Goal: Check status

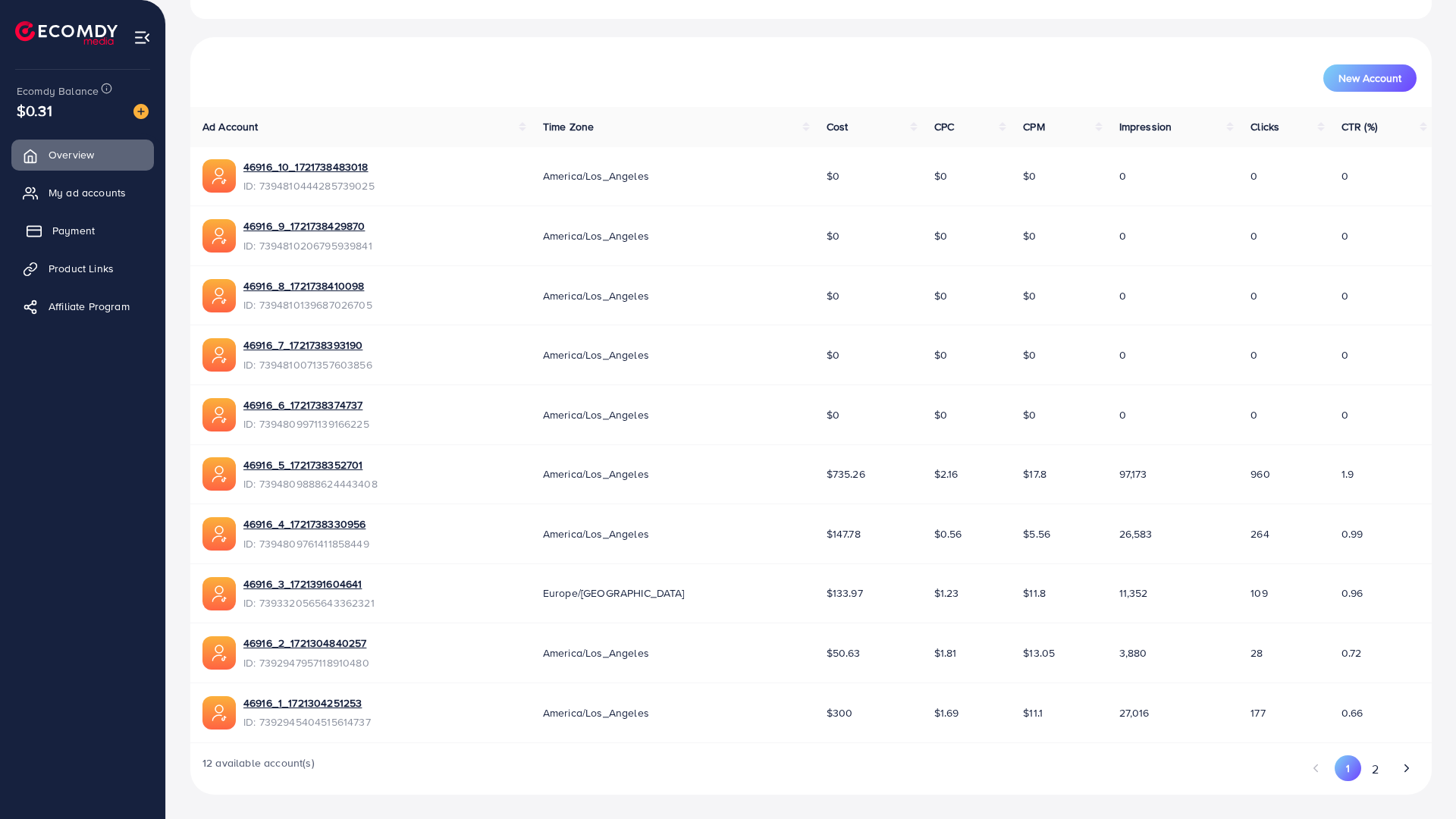
scroll to position [258, 0]
click at [94, 208] on ul "Overview My ad accounts Payment Product Links Affiliate Program" at bounding box center [83, 235] width 165 height 204
click at [91, 203] on link "My ad accounts" at bounding box center [82, 192] width 143 height 30
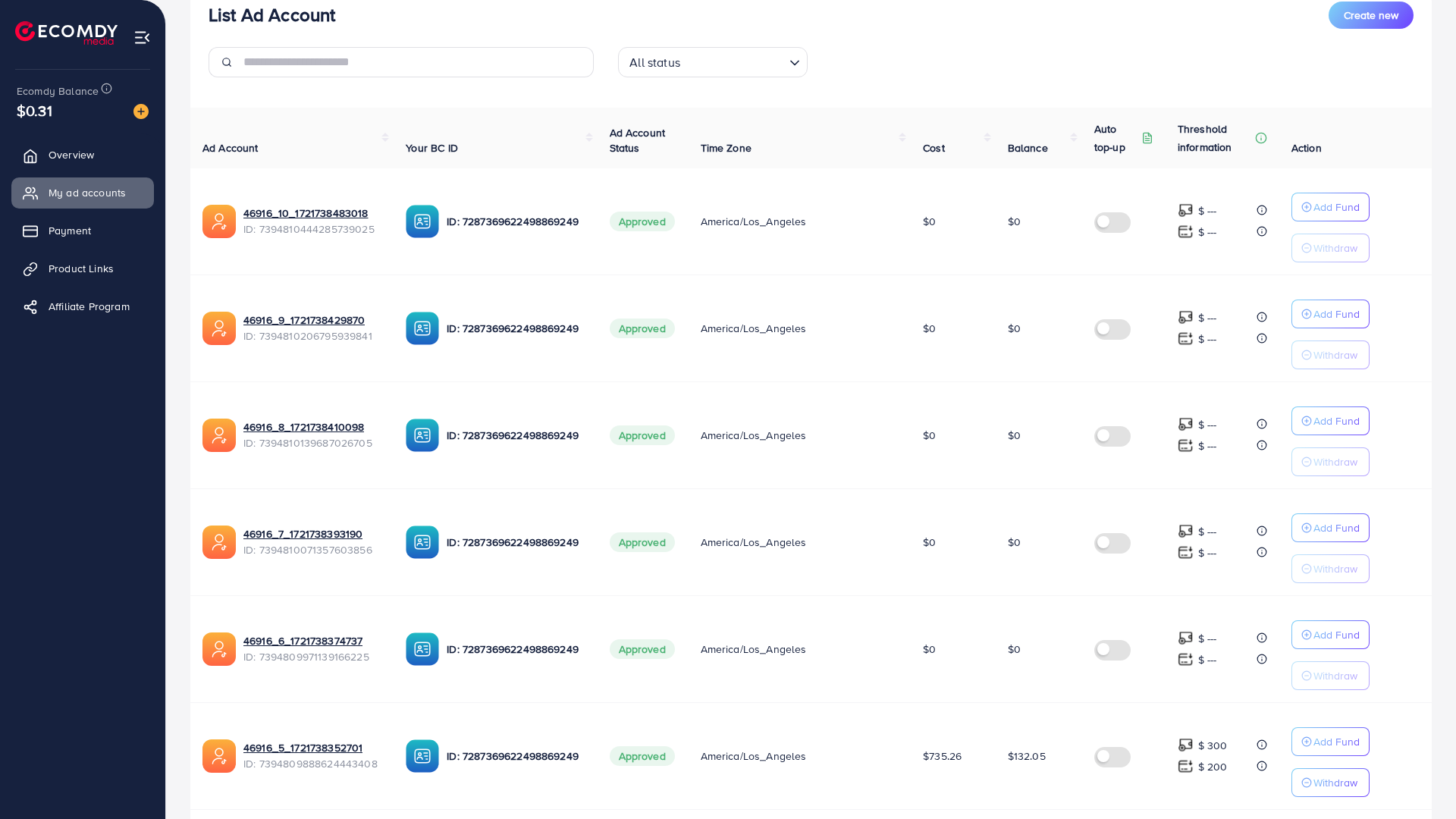
scroll to position [531, 0]
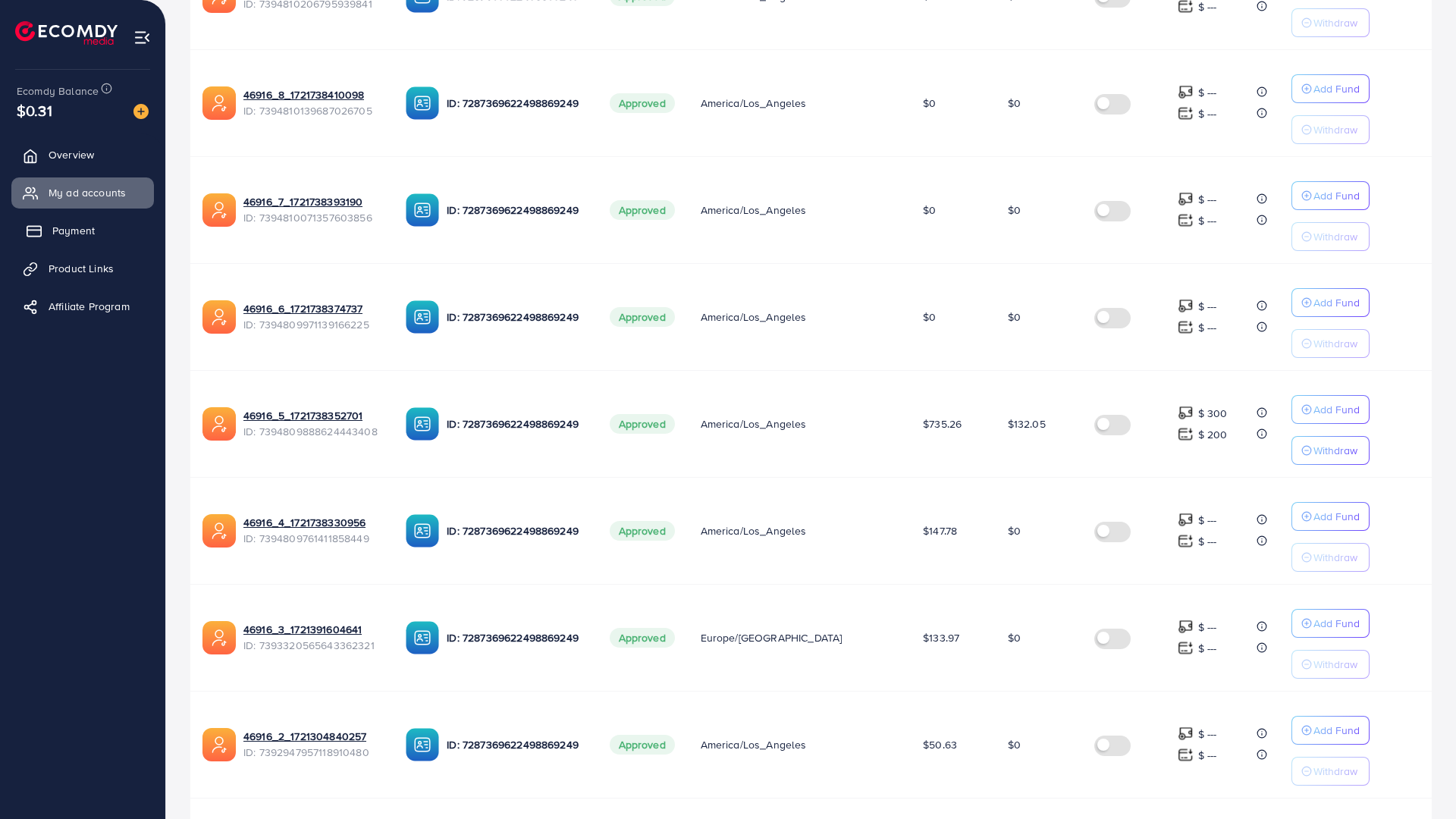
click at [89, 227] on span "Payment" at bounding box center [74, 230] width 43 height 15
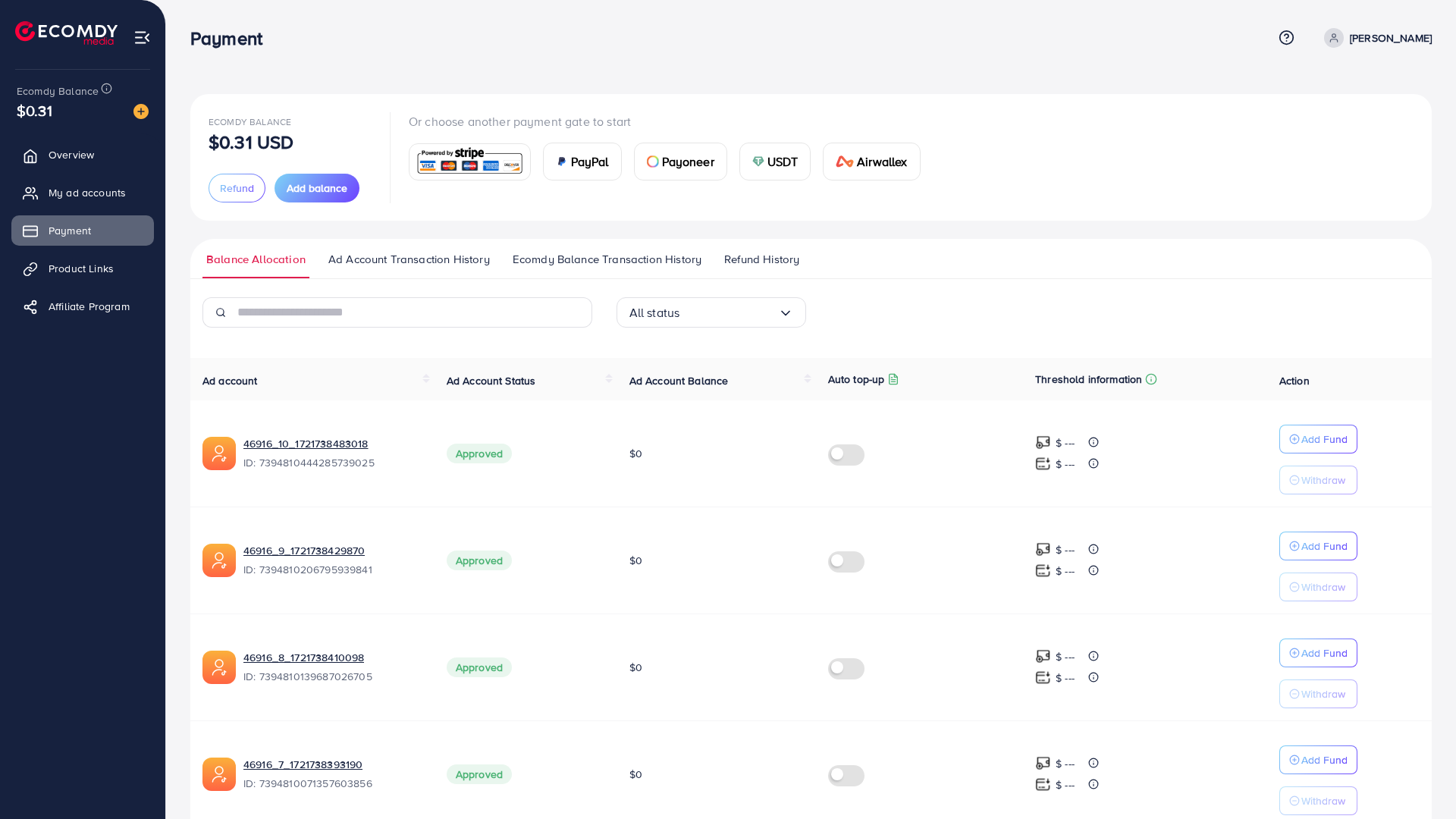
click at [725, 252] on span "Refund History" at bounding box center [761, 259] width 75 height 17
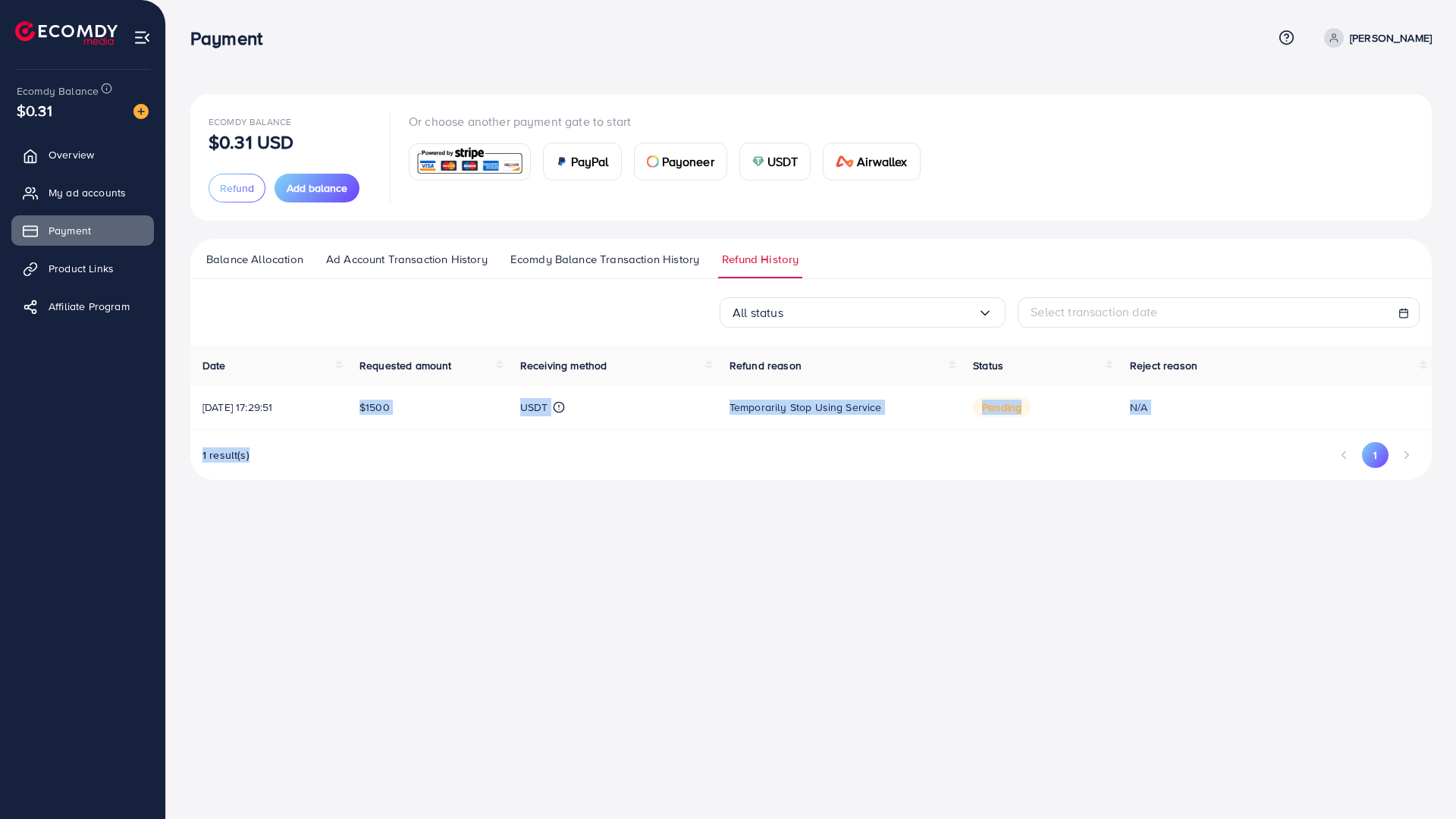
drag, startPoint x: 437, startPoint y: 412, endPoint x: 797, endPoint y: 440, distance: 361.1
click at [639, 435] on div "Date Requested amount Receiving method Refund reason Status Reject reason [DATE…" at bounding box center [811, 412] width 1242 height 135
click at [909, 401] on div "Temporarily stop using service" at bounding box center [839, 407] width 219 height 15
click at [85, 192] on span "My ad accounts" at bounding box center [92, 192] width 78 height 15
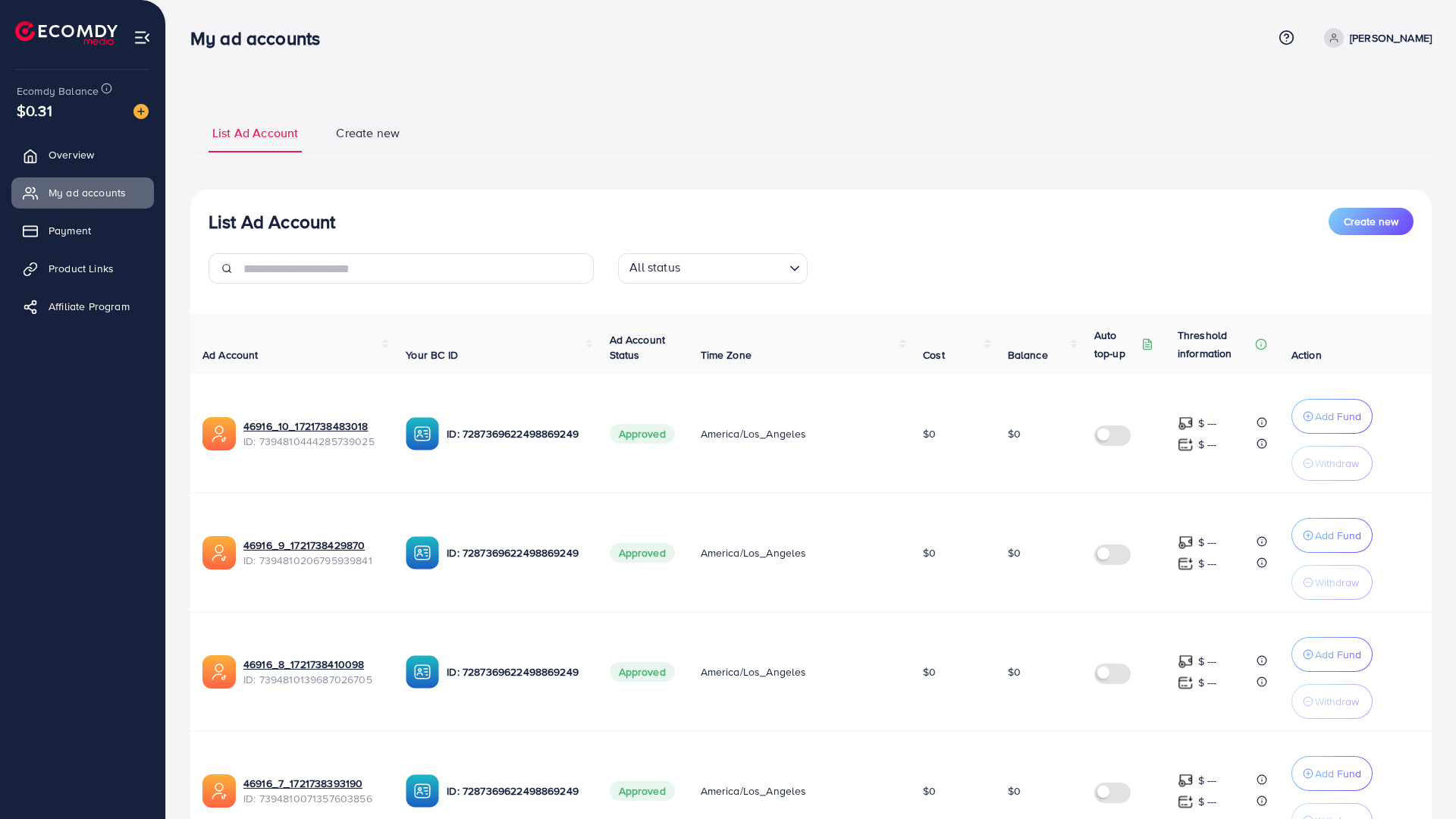
click at [47, 34] on img at bounding box center [66, 33] width 103 height 24
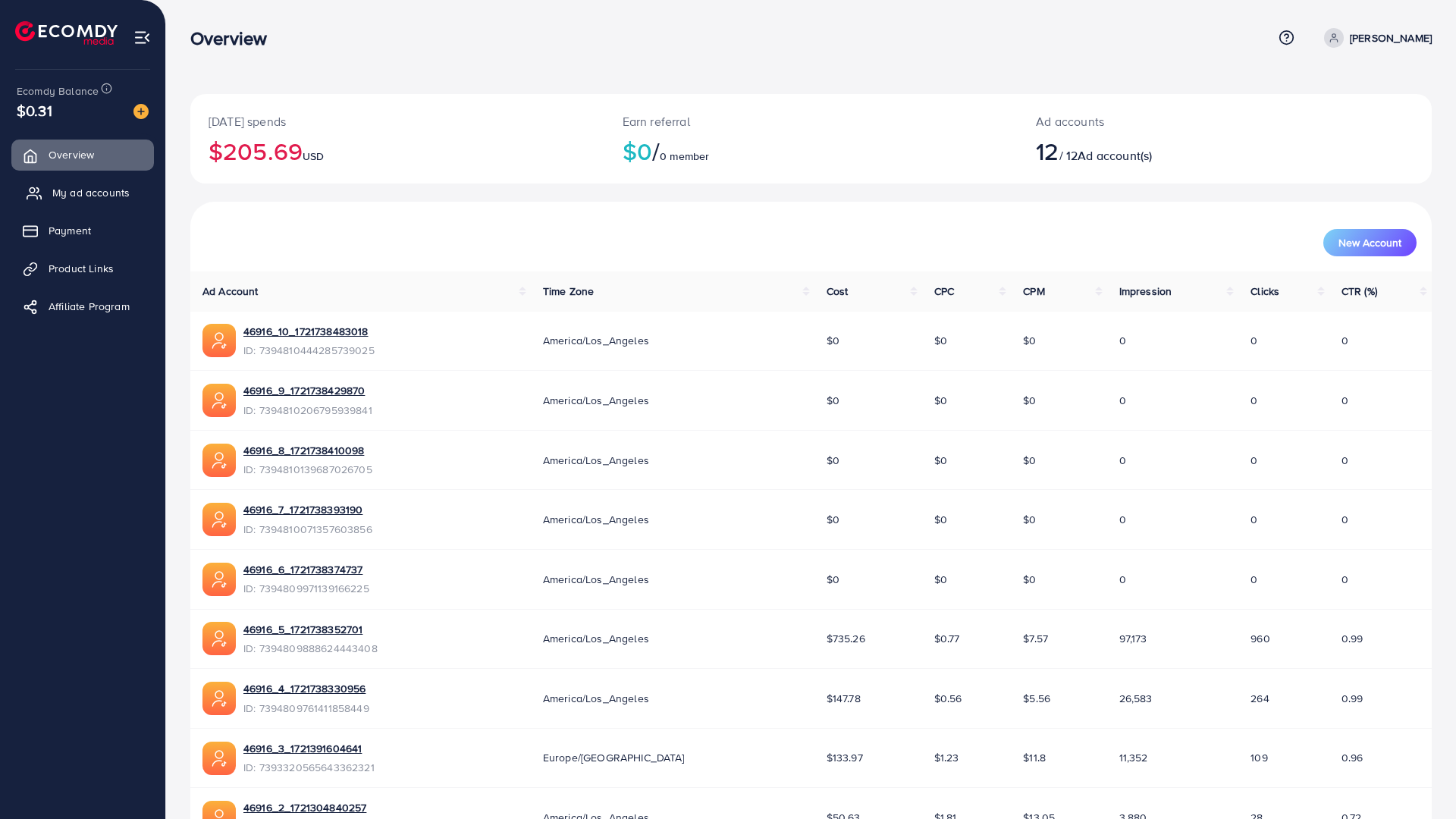
click at [104, 190] on span "My ad accounts" at bounding box center [92, 192] width 78 height 15
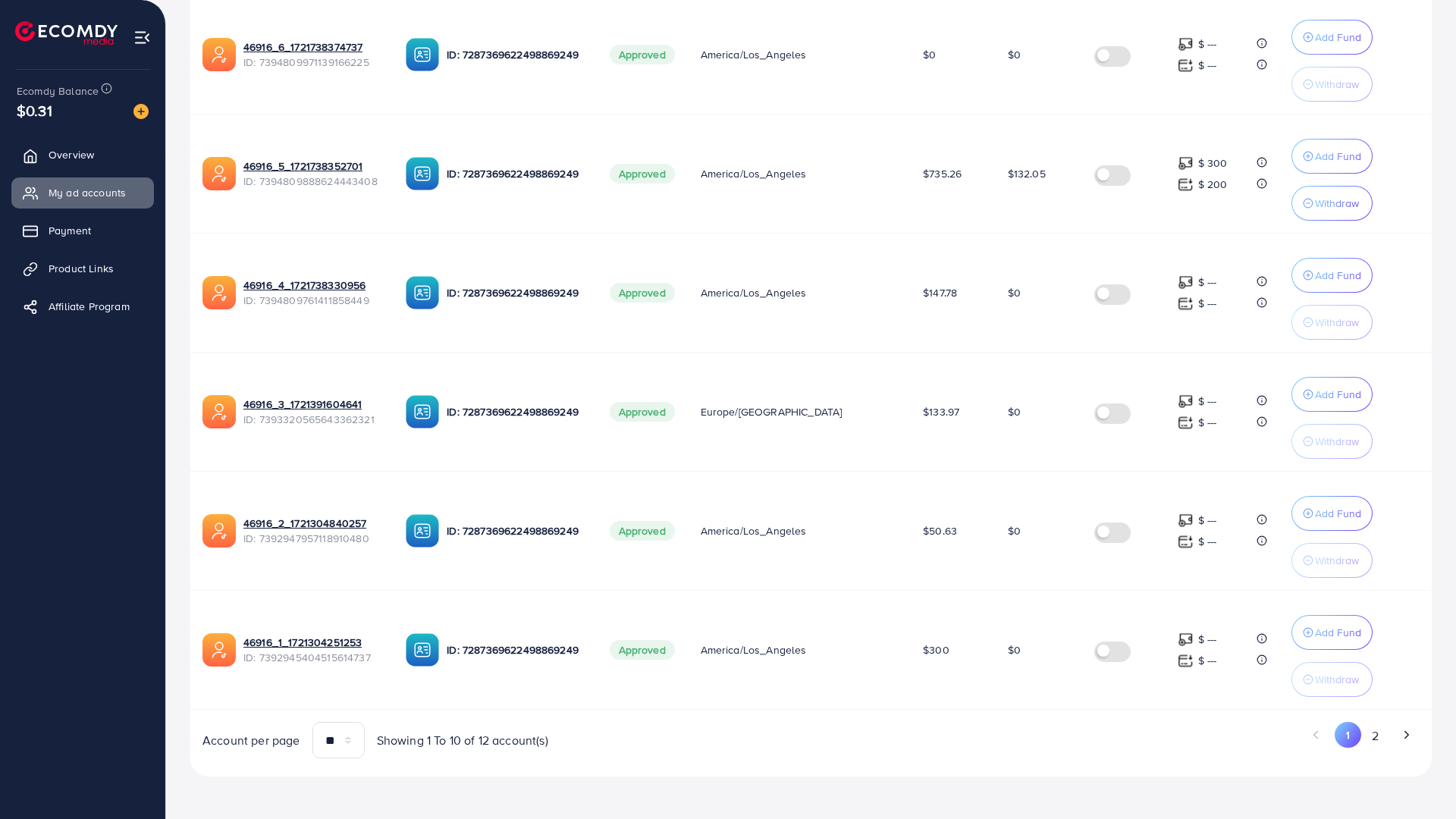
scroll to position [949, 0]
click at [1378, 721] on button "2" at bounding box center [1374, 735] width 27 height 28
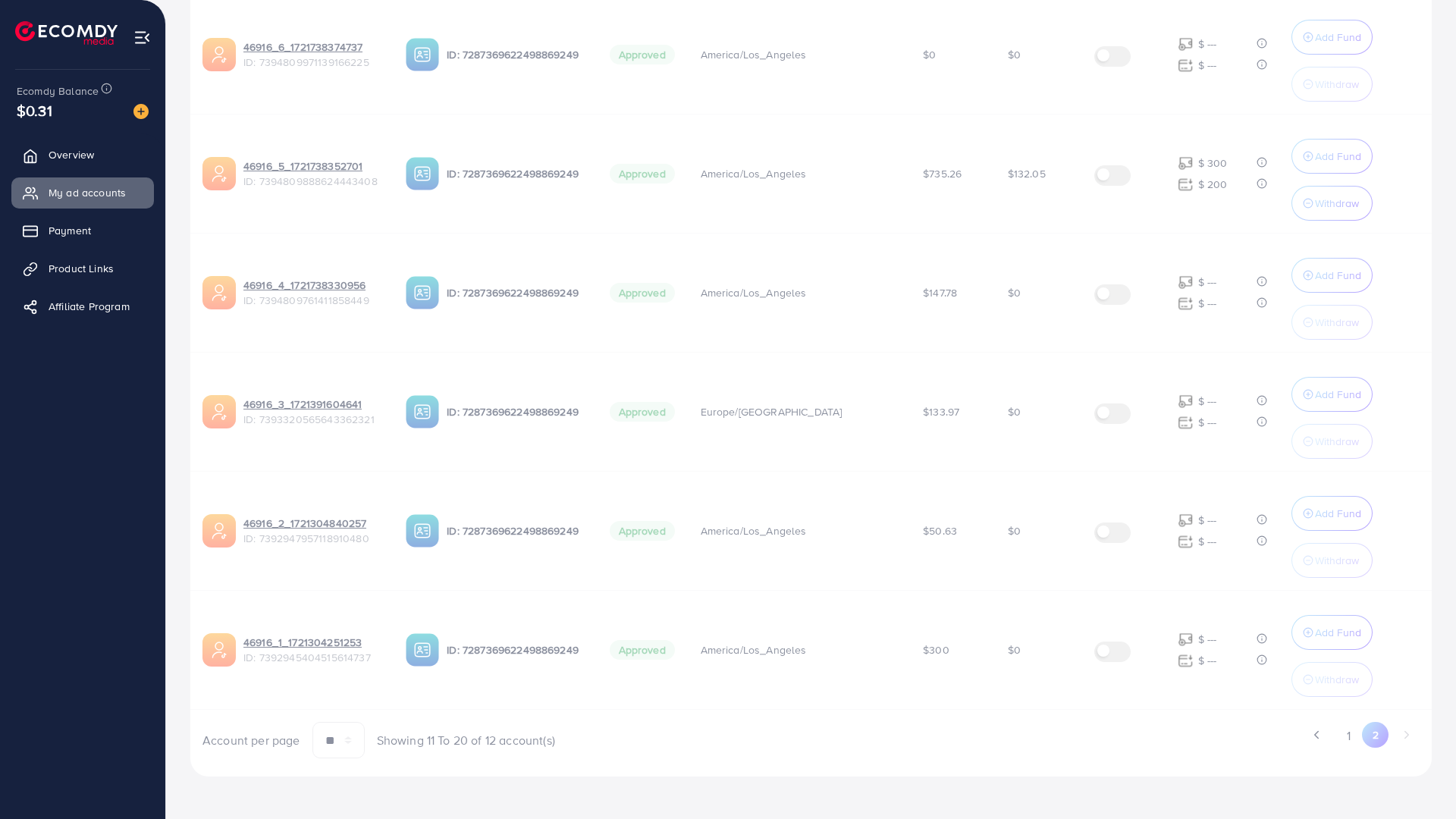
scroll to position [0, 0]
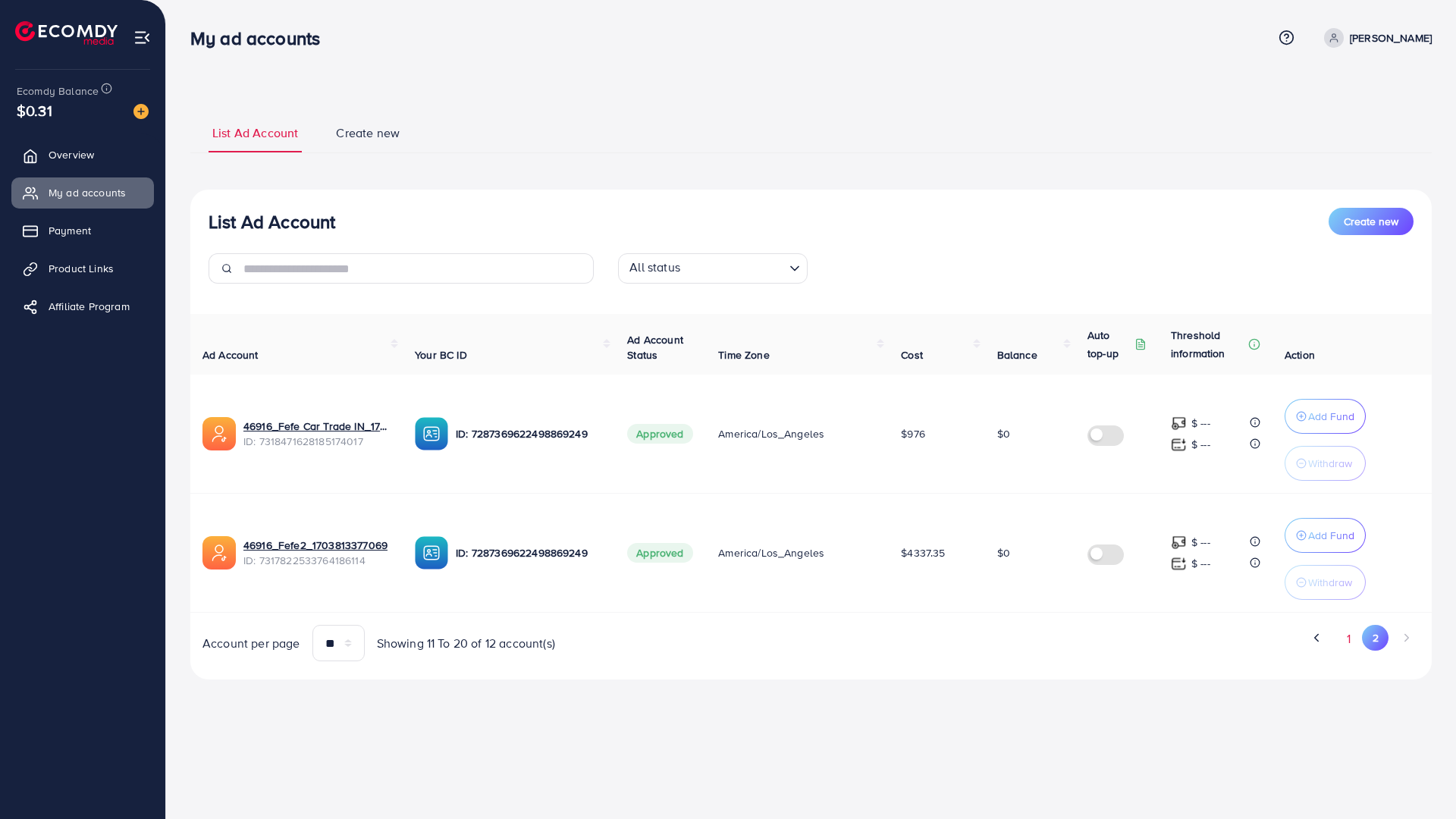
click at [1353, 637] on button "1" at bounding box center [1348, 639] width 27 height 28
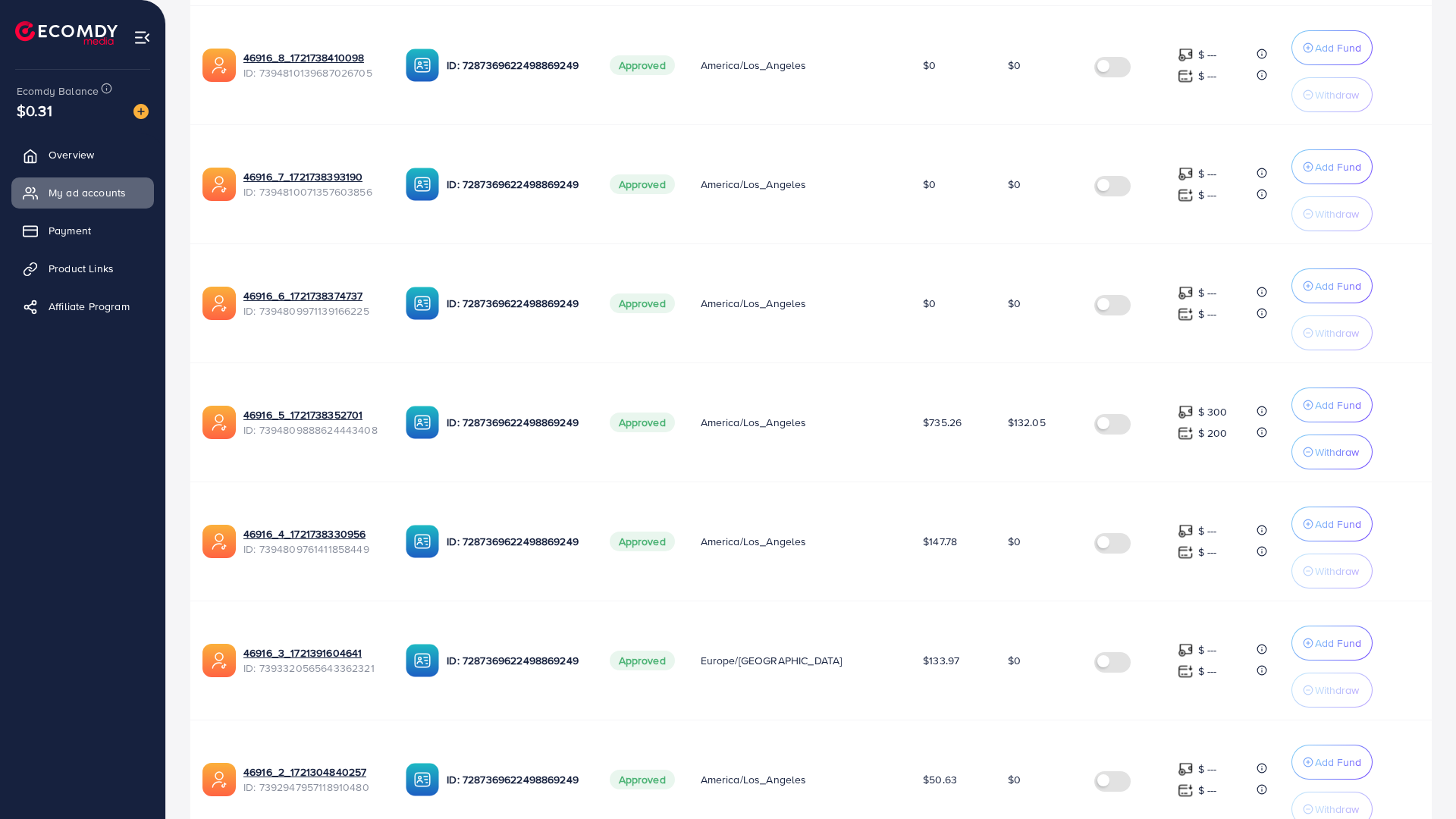
scroll to position [682, 0]
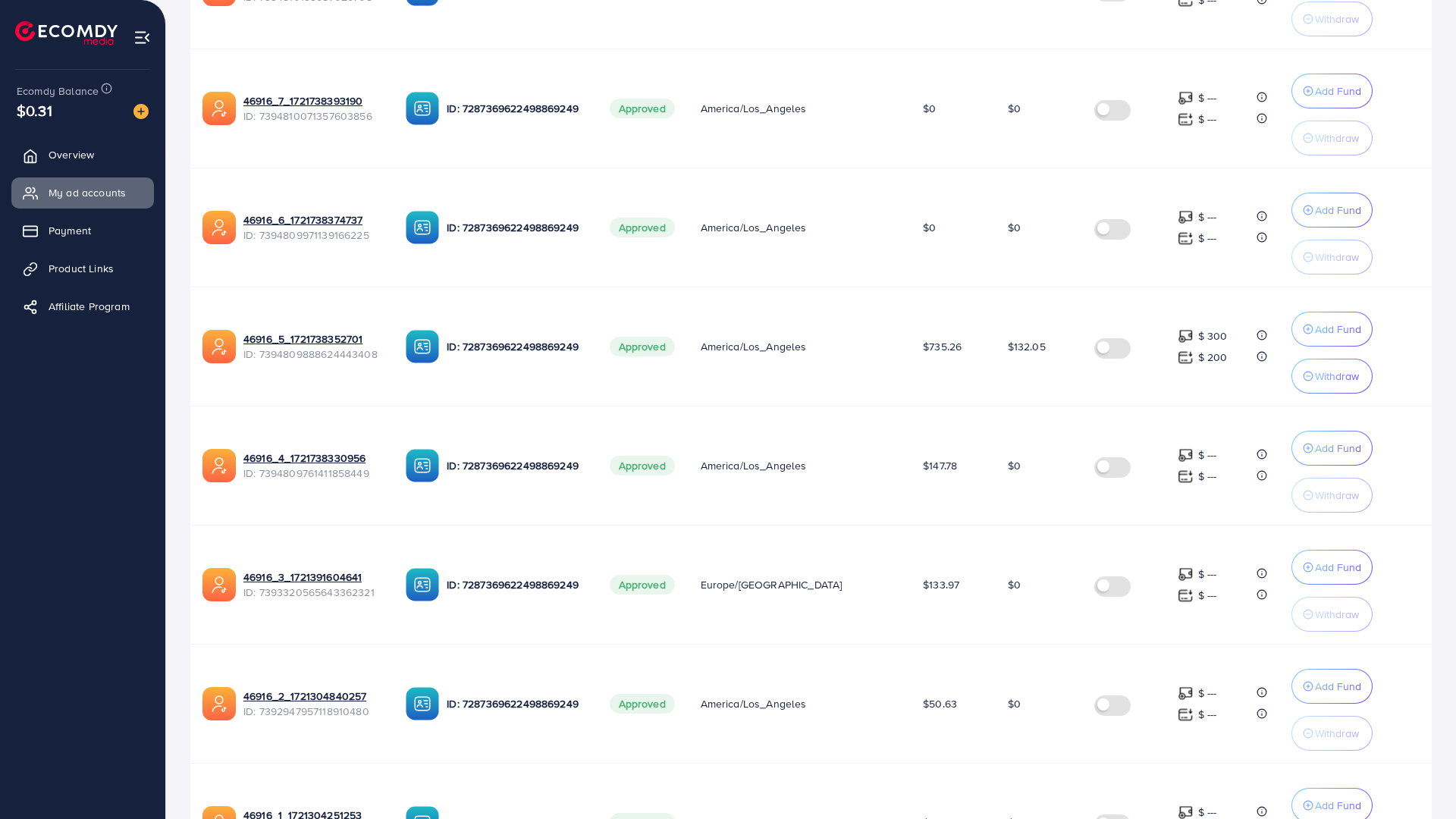
click at [1008, 345] on span "$132.05" at bounding box center [1026, 346] width 38 height 15
click at [996, 326] on td "$132.05" at bounding box center [1038, 346] width 87 height 119
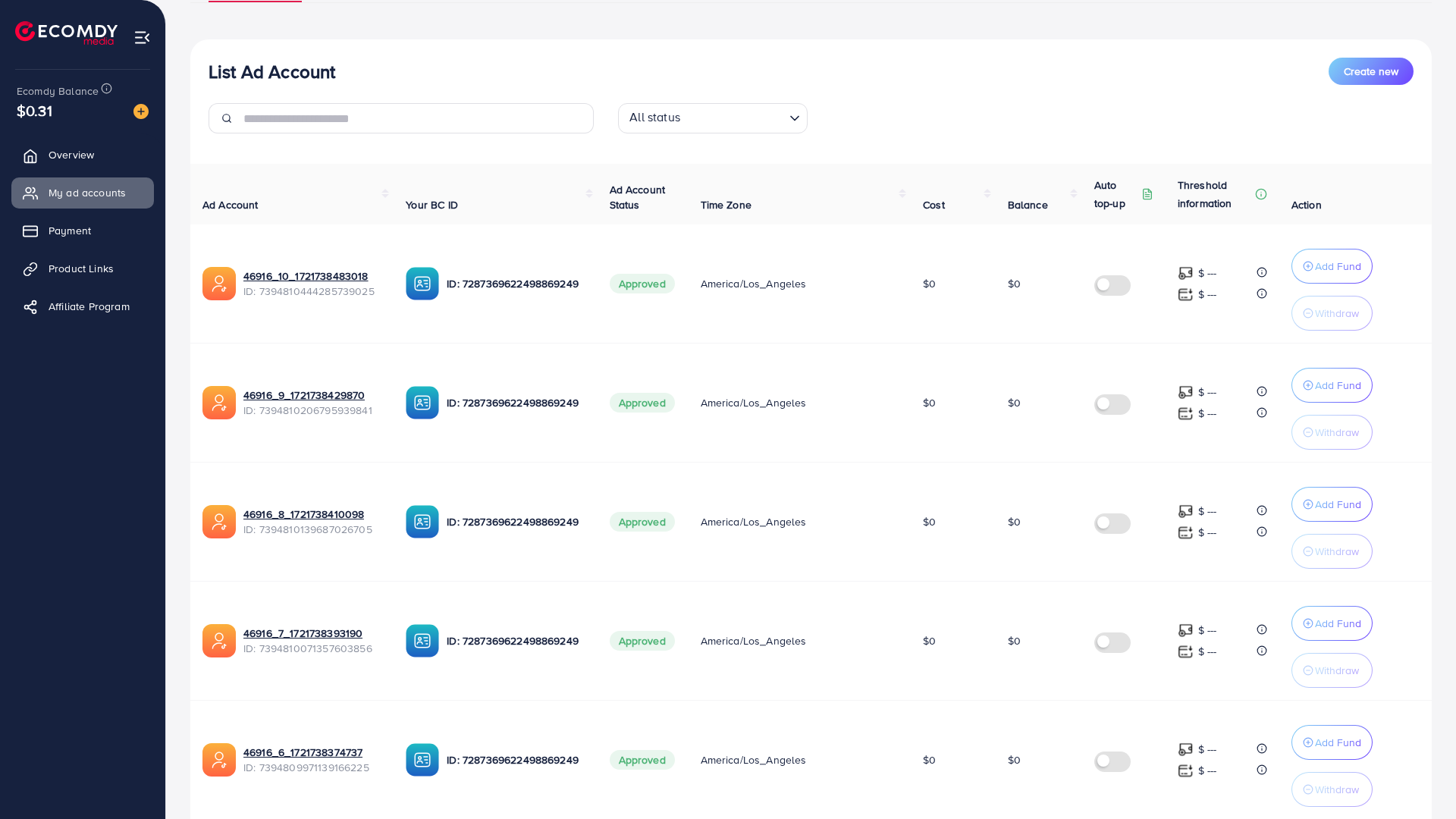
scroll to position [0, 0]
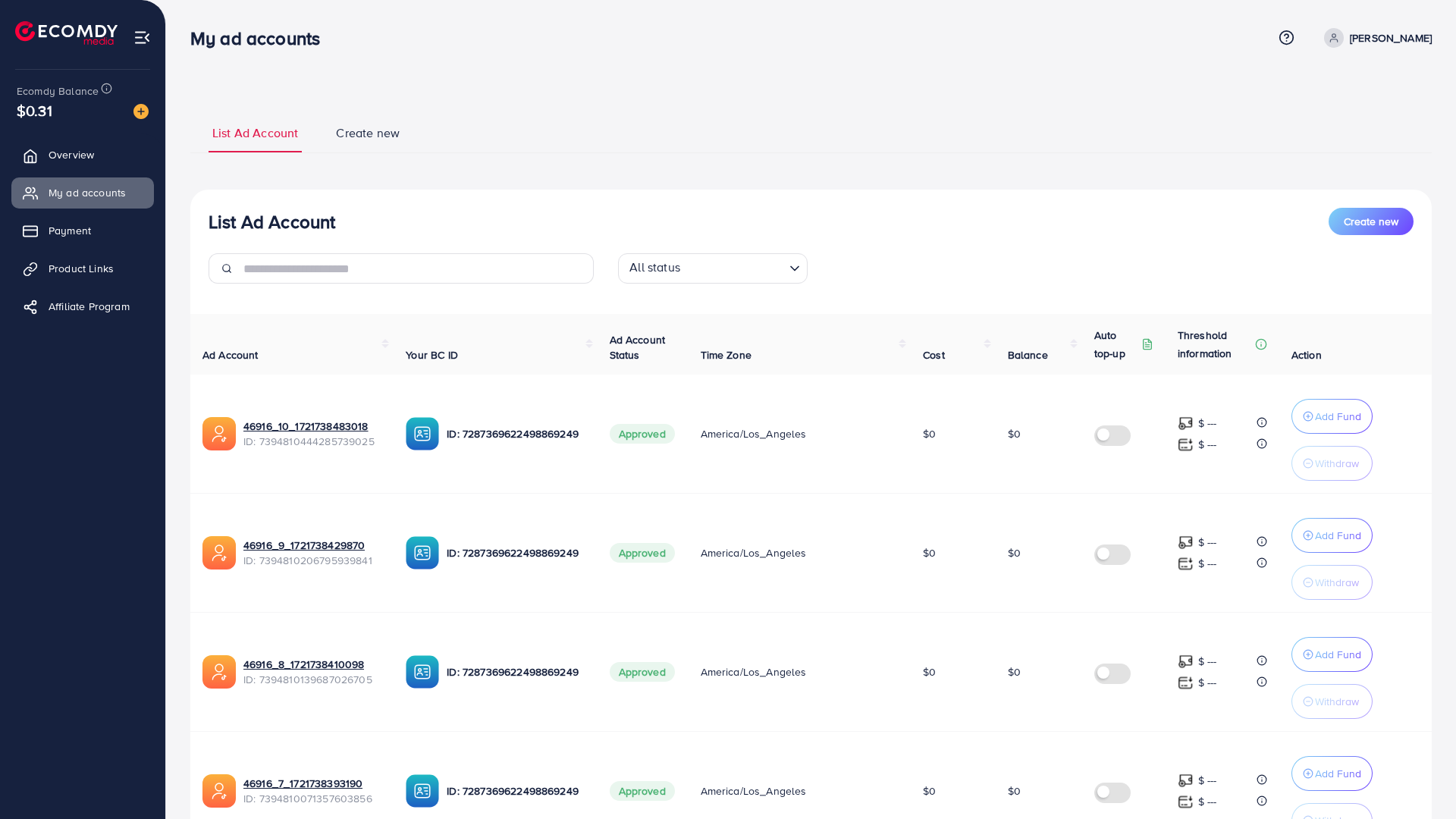
click at [56, 174] on ul "Overview My ad accounts Payment Product Links Affiliate Program" at bounding box center [83, 235] width 165 height 204
click at [58, 157] on span "Overview" at bounding box center [76, 154] width 46 height 15
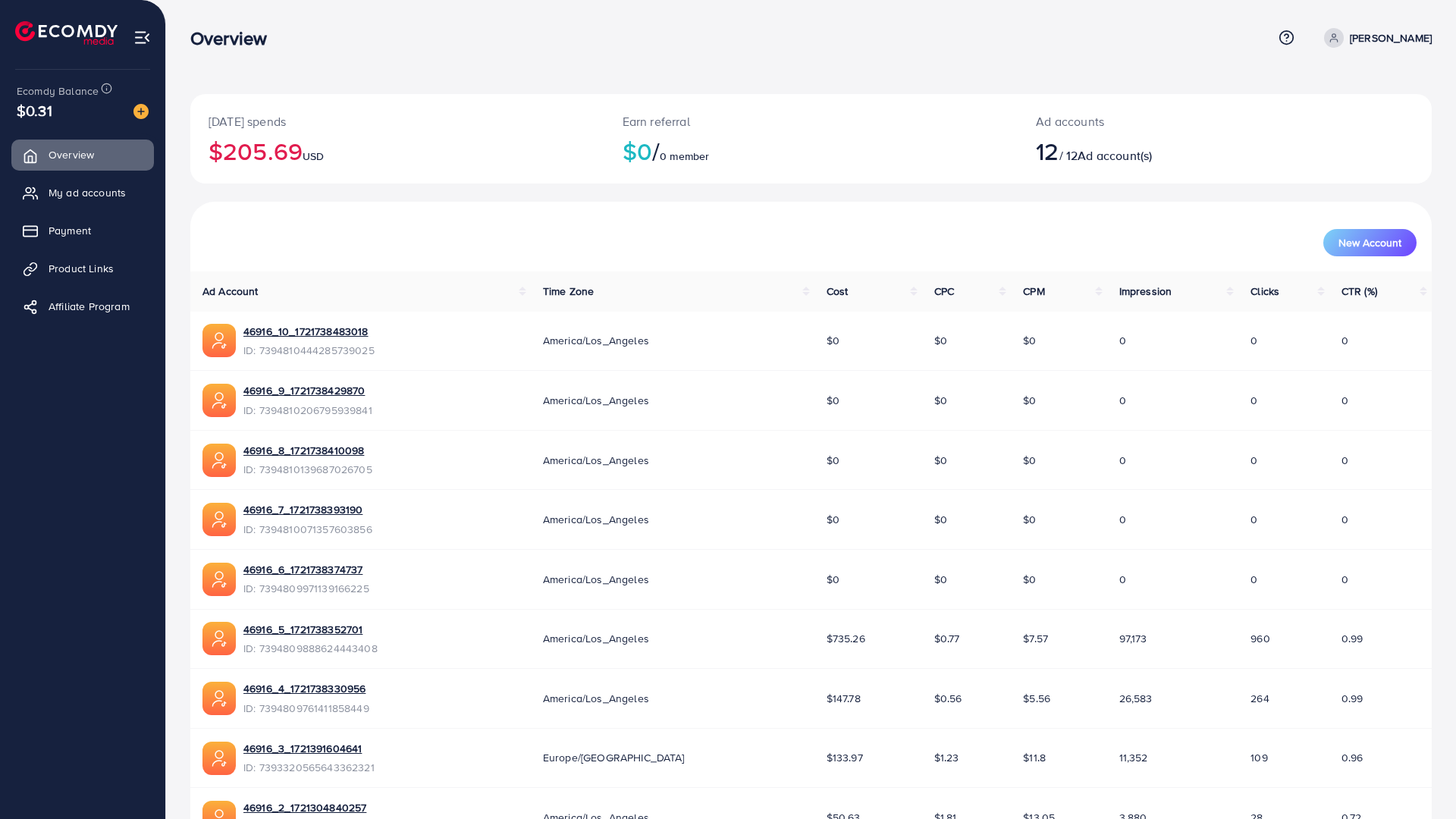
drag, startPoint x: 858, startPoint y: 657, endPoint x: 931, endPoint y: 576, distance: 109.0
click at [931, 576] on tbody "46916_10_1721738483018 ID: 7394810444285739025 America/Los_Angeles $0 $0 $0 0 0…" at bounding box center [811, 609] width 1242 height 595
click at [856, 598] on td "$0" at bounding box center [868, 580] width 108 height 60
